Goal: Transaction & Acquisition: Purchase product/service

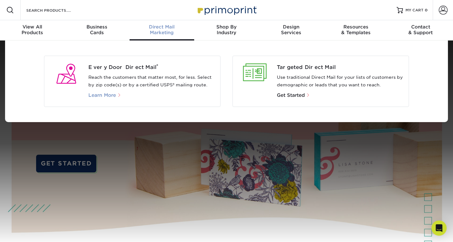
click at [115, 94] on span "Learn More" at bounding box center [102, 96] width 28 height 6
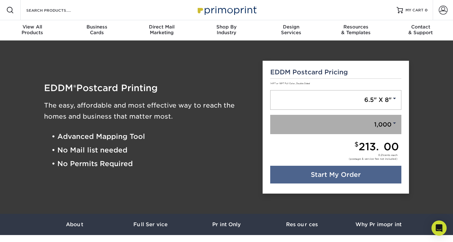
click at [395, 124] on span at bounding box center [395, 123] width 6 height 6
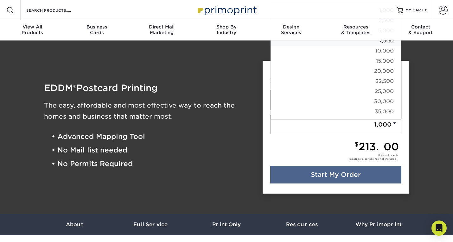
click at [387, 42] on link "7,500" at bounding box center [336, 41] width 131 height 10
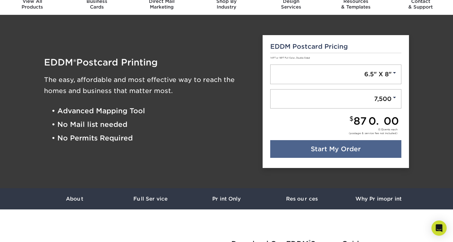
scroll to position [26, 0]
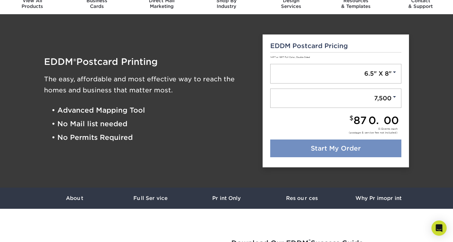
click at [331, 153] on link "Start My Order" at bounding box center [335, 149] width 131 height 18
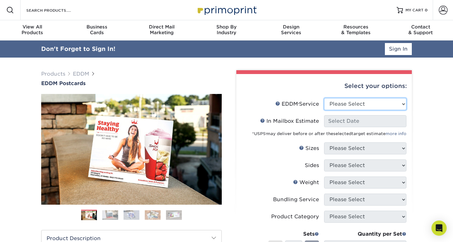
select select "full_service"
select select "-1"
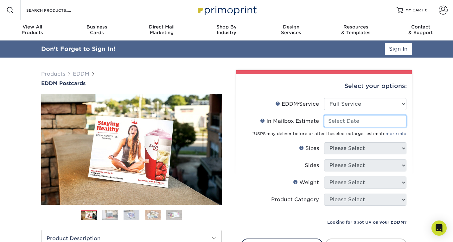
click at [363, 123] on input "In Mailbox Estimate Help In Mailbox Estimate" at bounding box center [365, 121] width 82 height 12
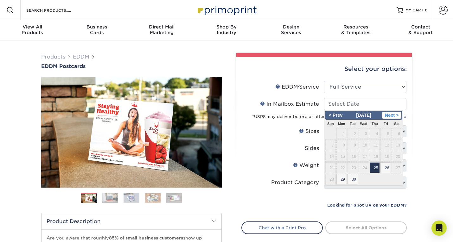
click at [394, 114] on span "Next >" at bounding box center [391, 115] width 19 height 7
click at [387, 135] on span "3" at bounding box center [386, 133] width 10 height 11
type input "[DATE]"
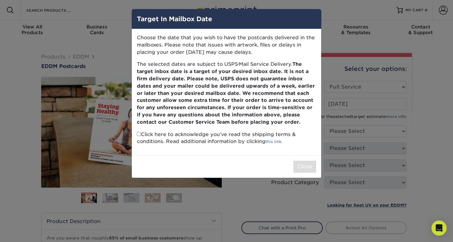
click at [138, 132] on input "checkbox" at bounding box center [139, 134] width 4 height 4
checkbox input "true"
click at [304, 163] on button "Close" at bounding box center [304, 167] width 23 height 12
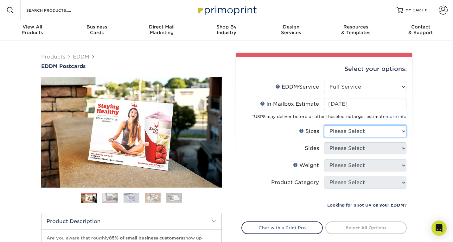
select select "6.50x8.00"
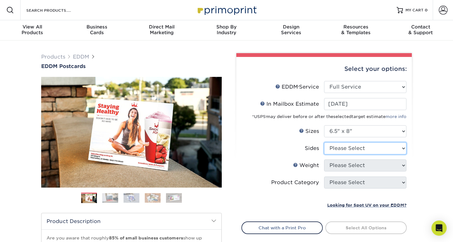
select select "13abbda7-1d64-4f25-8bb2-c179b224825d"
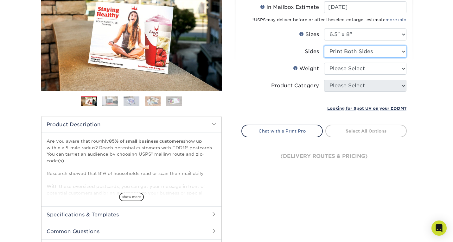
scroll to position [87, 0]
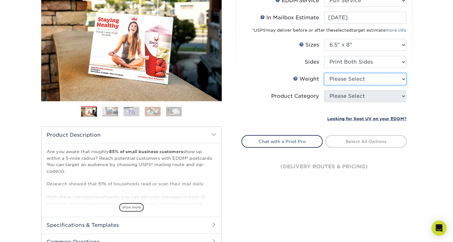
select select "14PT"
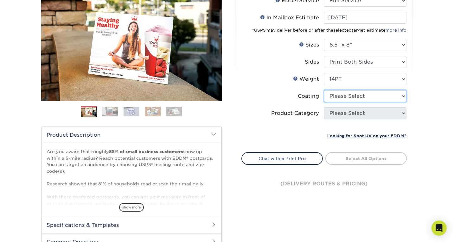
select select "121bb7b5-3b4d-429f-bd8d-bbf80e953313"
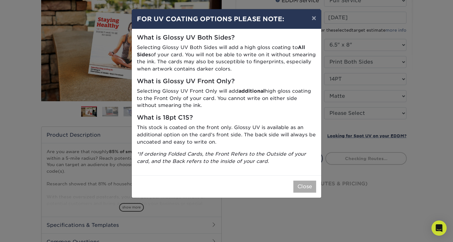
click at [302, 185] on button "Close" at bounding box center [304, 187] width 23 height 12
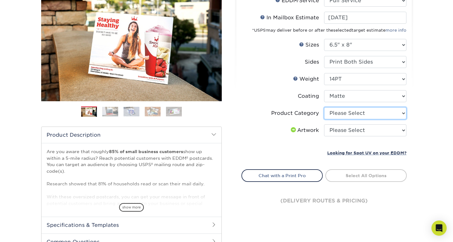
select select "9b7272e0-d6c8-4c3c-8e97-d3a1bcdab858"
select select "upload"
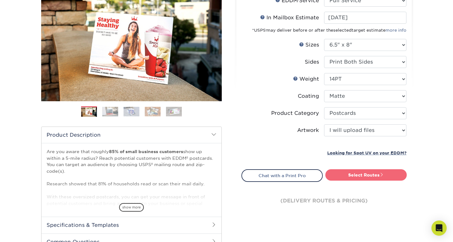
click at [364, 175] on link "Select Routes" at bounding box center [365, 175] width 81 height 11
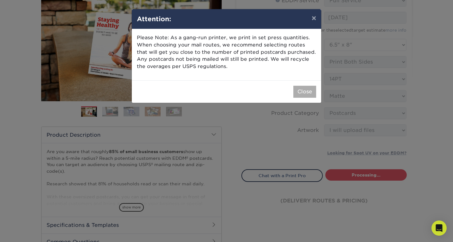
click at [302, 90] on button "Close" at bounding box center [304, 92] width 23 height 12
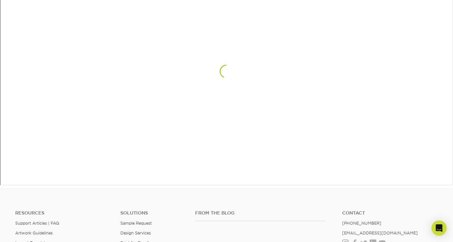
scroll to position [424, 0]
